Goal: Task Accomplishment & Management: Manage account settings

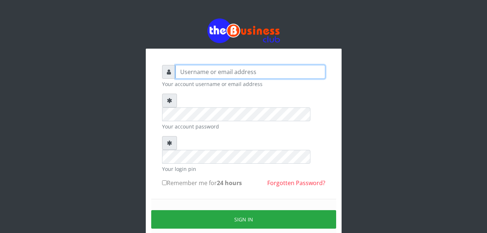
type input "Moniquetech"
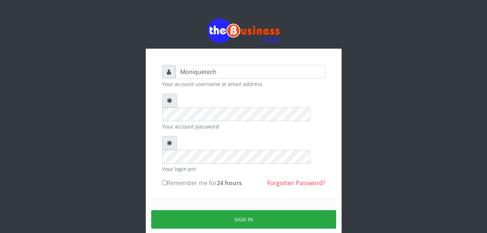
click at [164, 180] on input "Remember me for 24 hours" at bounding box center [164, 182] width 5 height 5
checkbox input "true"
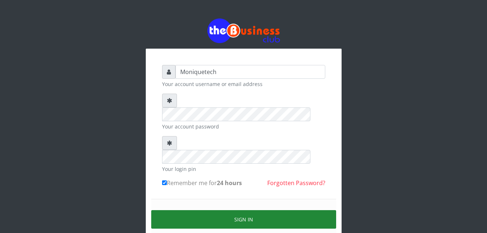
click at [197, 210] on button "Sign in" at bounding box center [243, 219] width 185 height 19
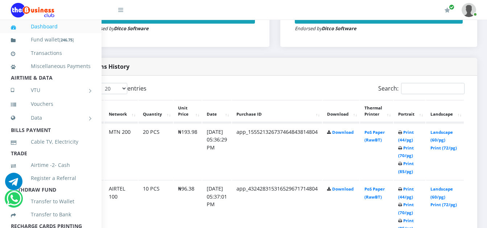
scroll to position [328, 52]
click at [444, 133] on link "Landscape (60/pg)" at bounding box center [441, 135] width 23 height 13
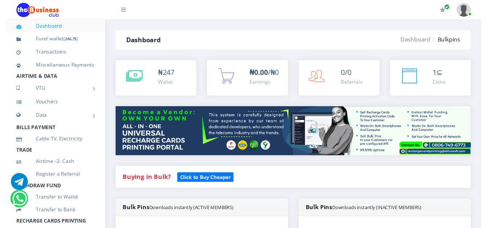
scroll to position [15, 0]
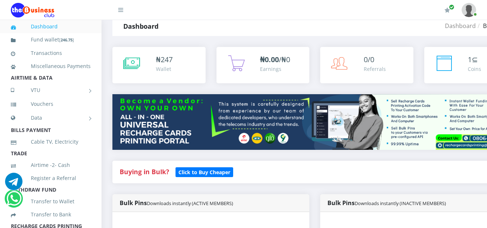
scroll to position [0, 0]
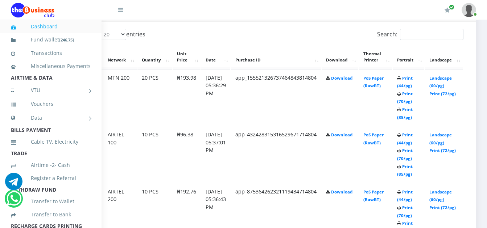
scroll to position [382, 52]
click at [439, 79] on link "Landscape (60/pg)" at bounding box center [441, 81] width 23 height 13
